Goal: Check status: Check status

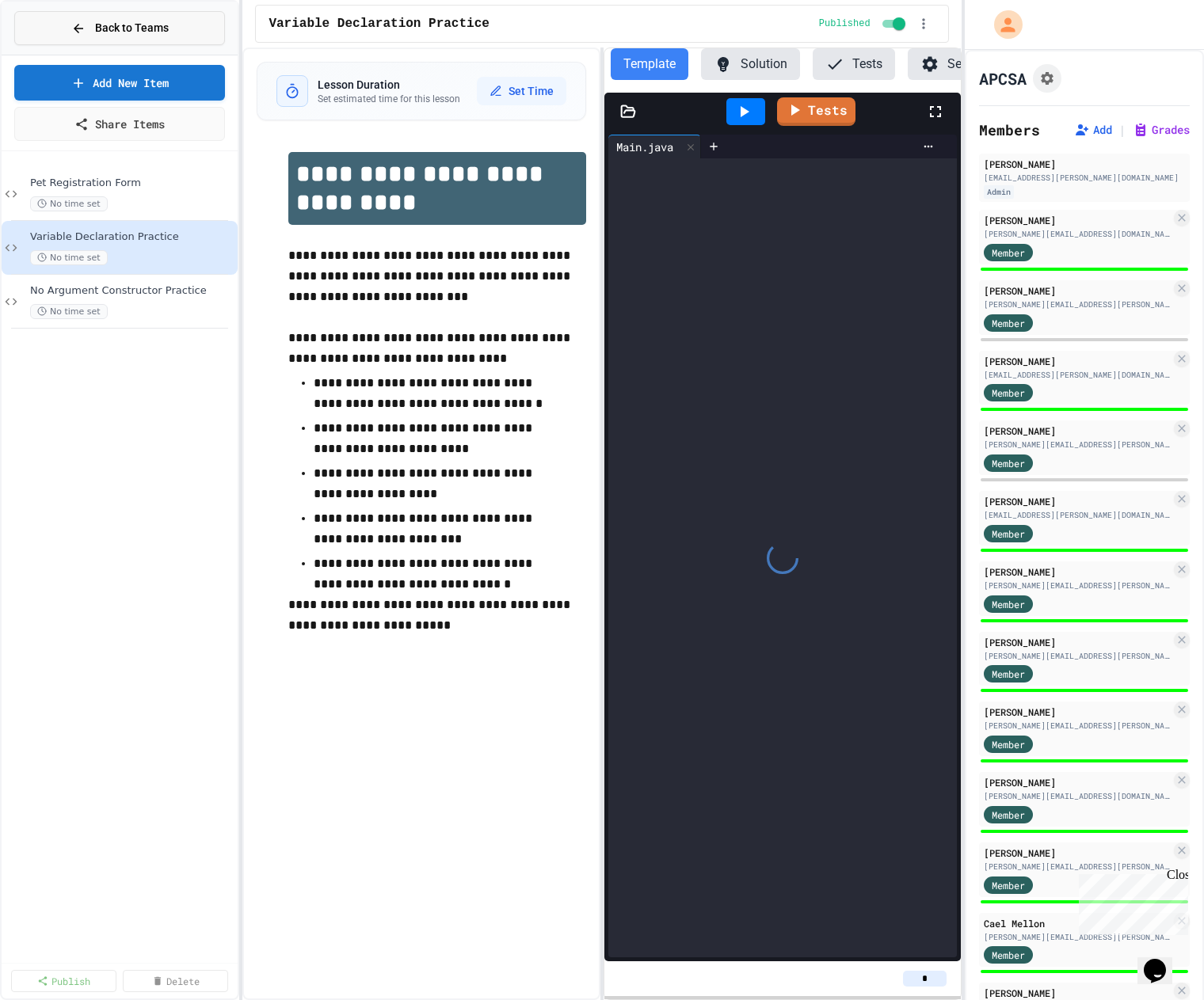
scroll to position [0, 39]
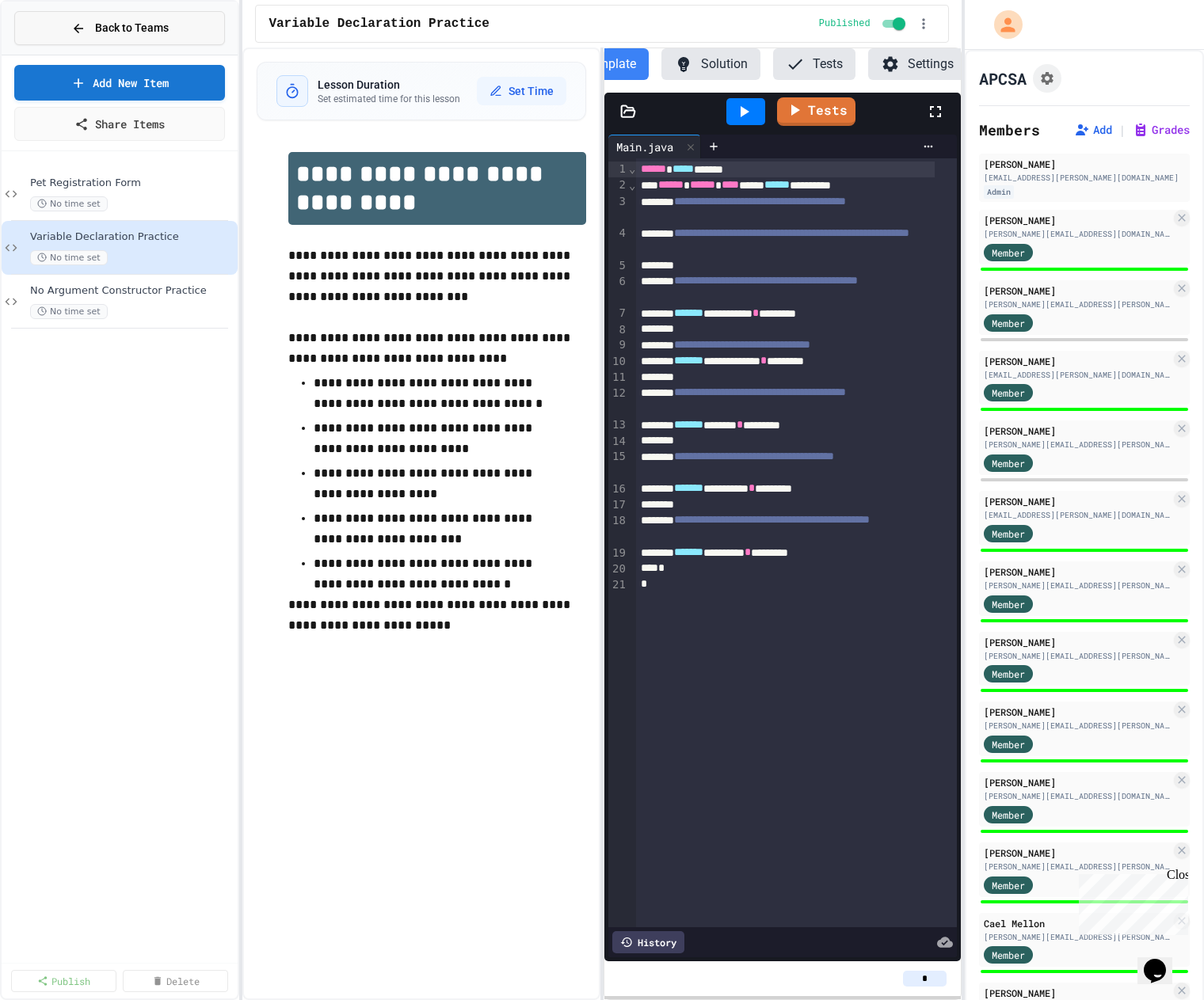
click at [153, 23] on span "Back to Teams" at bounding box center [131, 28] width 74 height 16
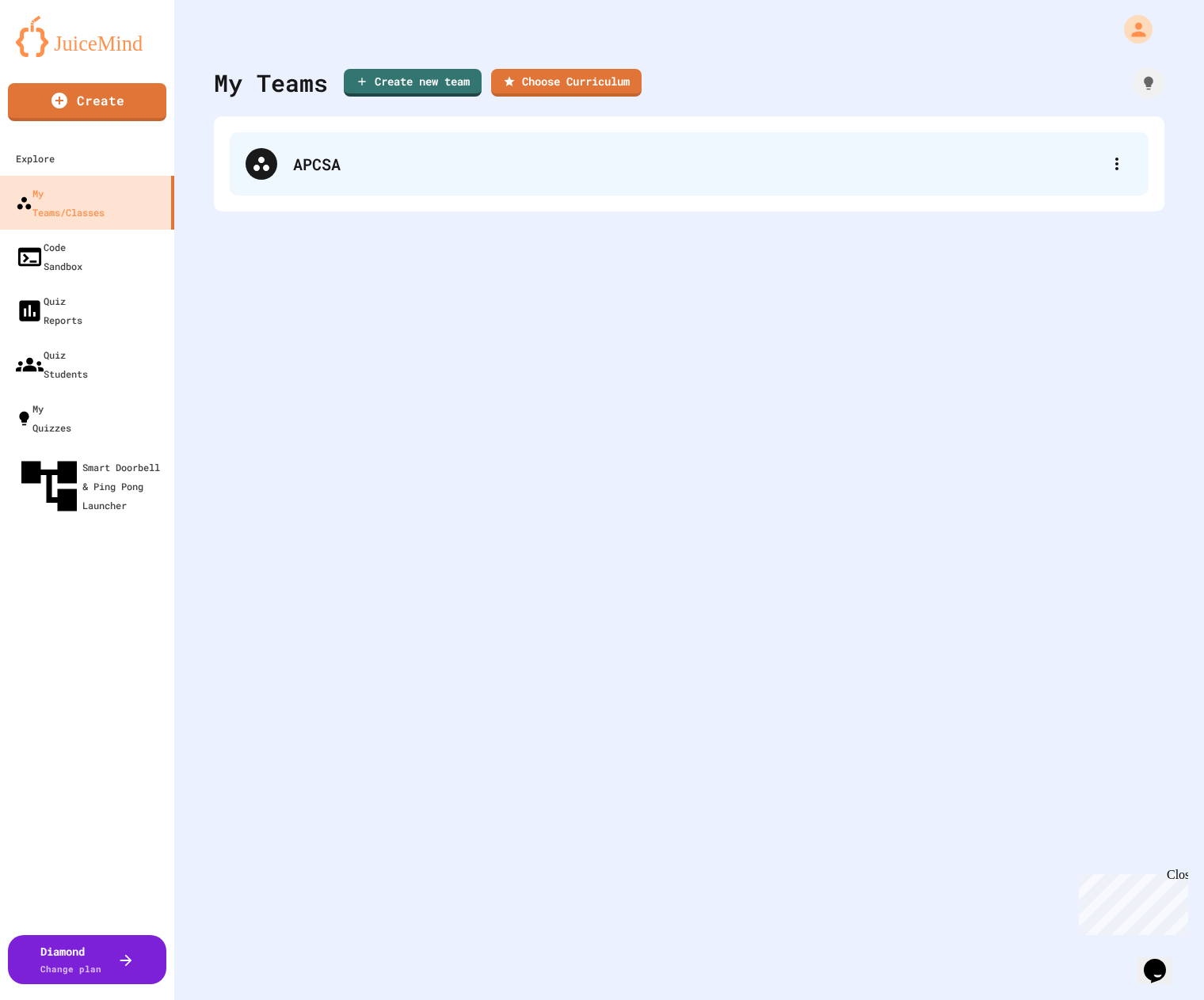
click at [343, 156] on div "APCSA" at bounding box center [697, 164] width 808 height 24
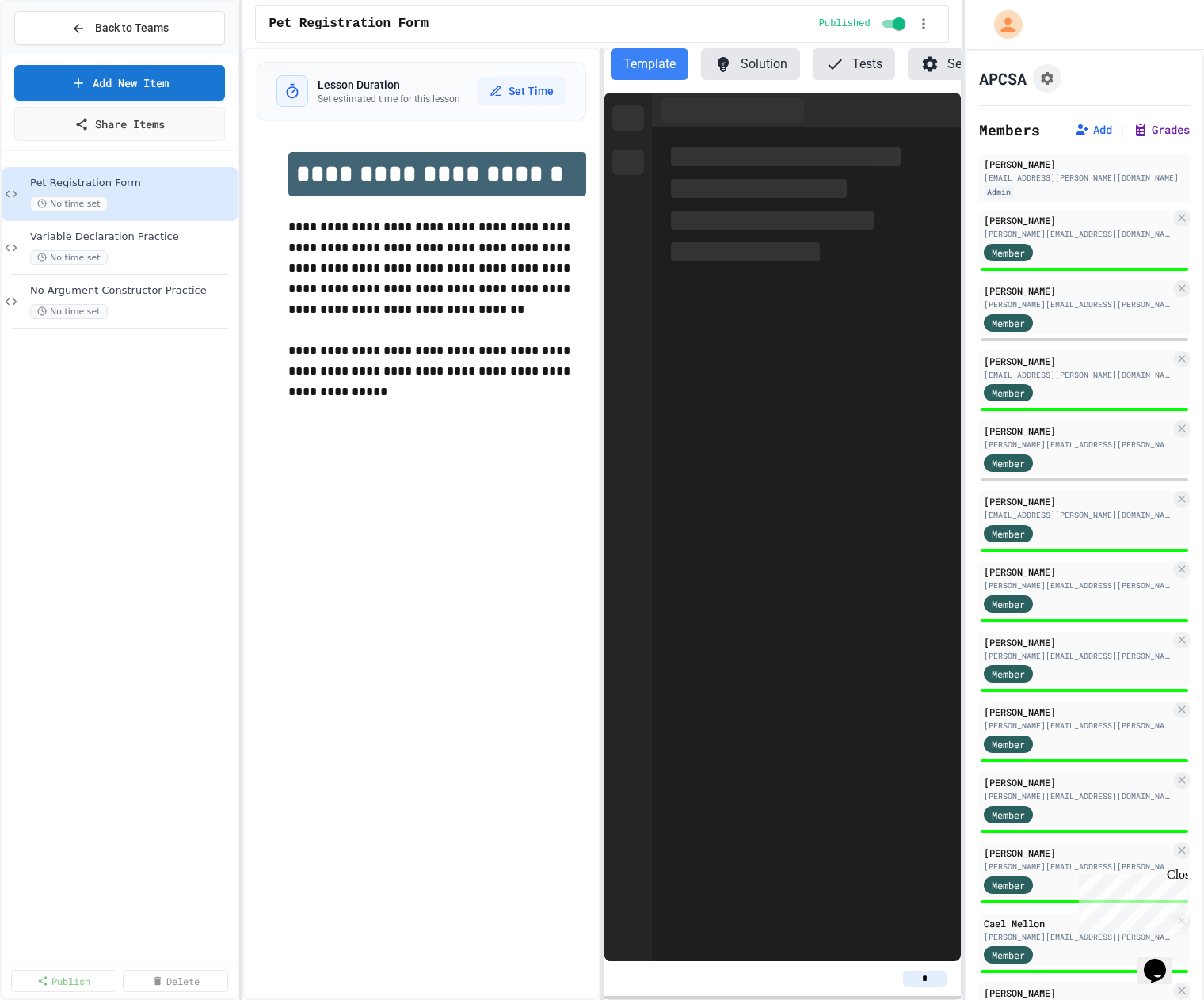
click at [1146, 128] on button "Grades" at bounding box center [1160, 129] width 57 height 16
